Goal: Information Seeking & Learning: Find specific fact

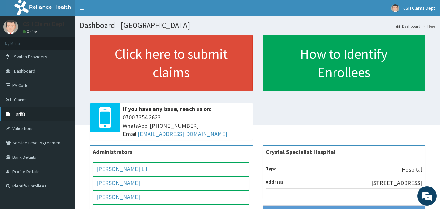
click at [26, 112] on link "Tariffs" at bounding box center [37, 114] width 75 height 14
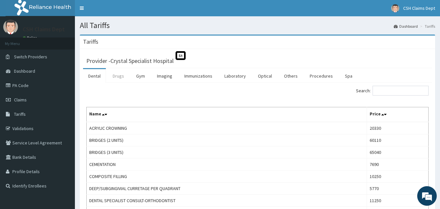
click at [123, 76] on link "Drugs" at bounding box center [119, 76] width 22 height 14
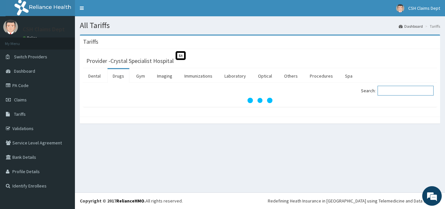
click at [391, 93] on input "Search:" at bounding box center [406, 91] width 56 height 10
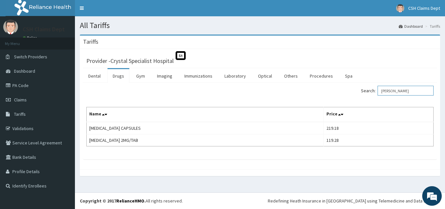
drag, startPoint x: 401, startPoint y: 90, endPoint x: 366, endPoint y: 91, distance: 34.9
click at [366, 91] on div "Search: lopera" at bounding box center [349, 91] width 169 height 11
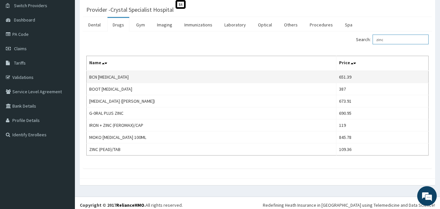
scroll to position [55, 0]
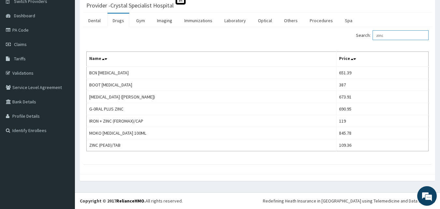
drag, startPoint x: 393, startPoint y: 33, endPoint x: 370, endPoint y: 34, distance: 23.8
click at [372, 34] on label "Search: zinc" at bounding box center [392, 35] width 73 height 10
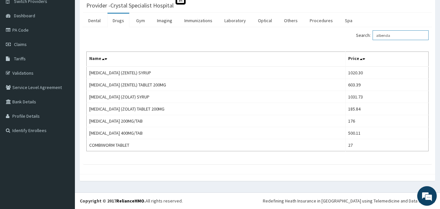
drag, startPoint x: 403, startPoint y: 35, endPoint x: 359, endPoint y: 36, distance: 43.7
click at [360, 36] on div "Search: albenda" at bounding box center [346, 35] width 167 height 11
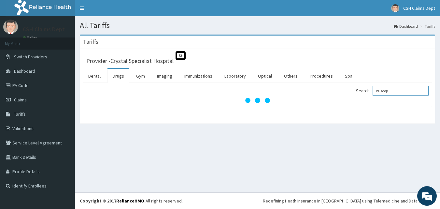
scroll to position [0, 0]
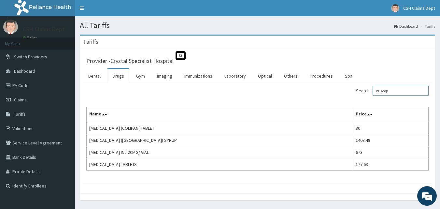
type input "buscop"
click at [317, 78] on link "Procedures" at bounding box center [322, 76] width 34 height 14
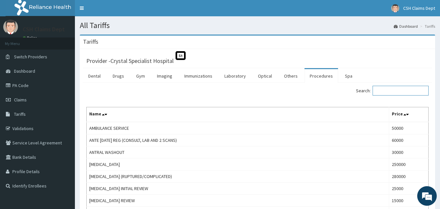
click at [398, 91] on input "Search:" at bounding box center [401, 91] width 56 height 10
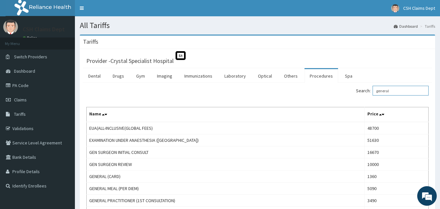
type input "general"
